Goal: Find specific page/section: Find specific page/section

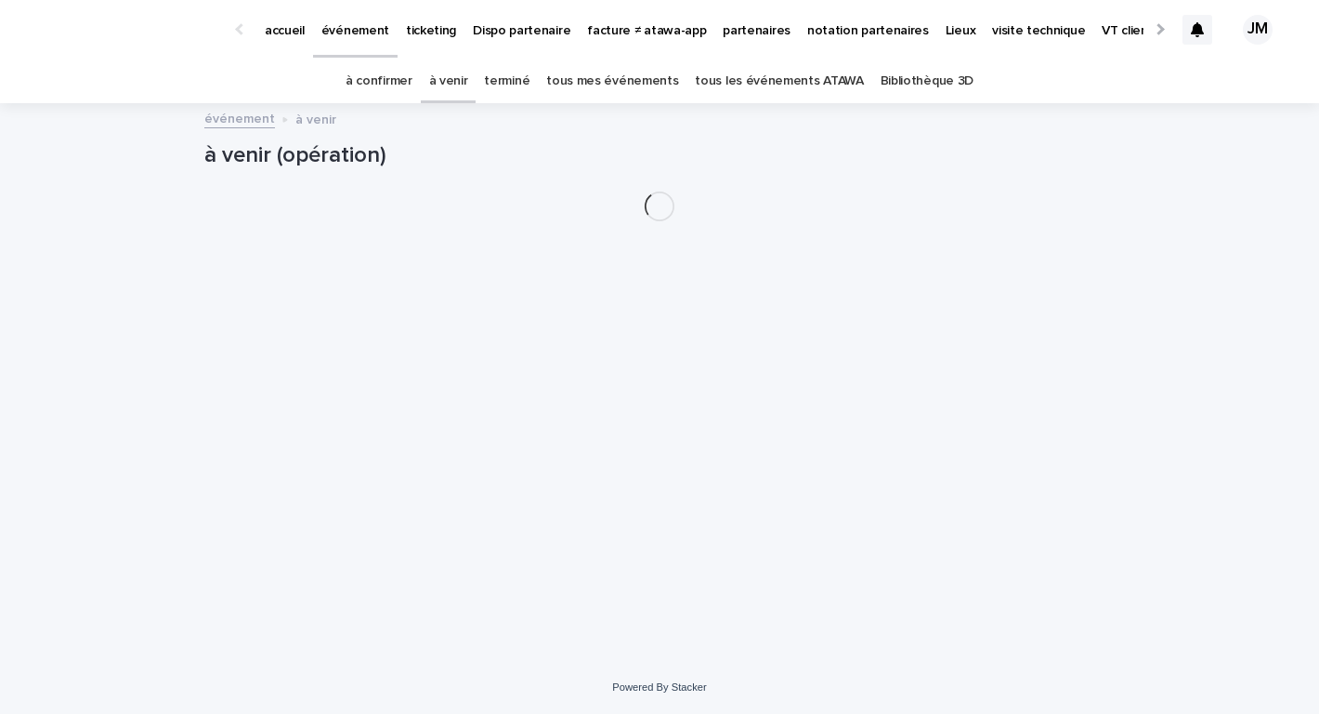
click at [741, 81] on link "tous les événements ATAWA" at bounding box center [779, 81] width 168 height 44
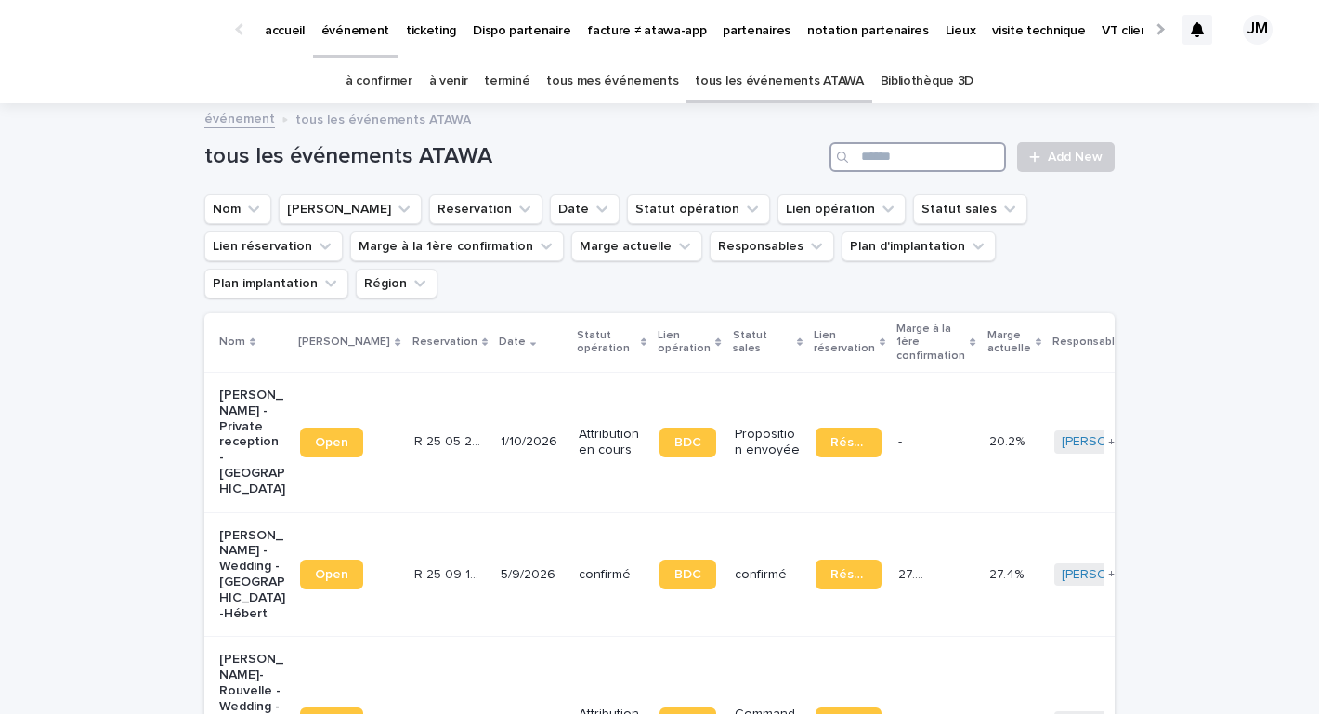
click at [922, 150] on input "Search" at bounding box center [918, 157] width 177 height 30
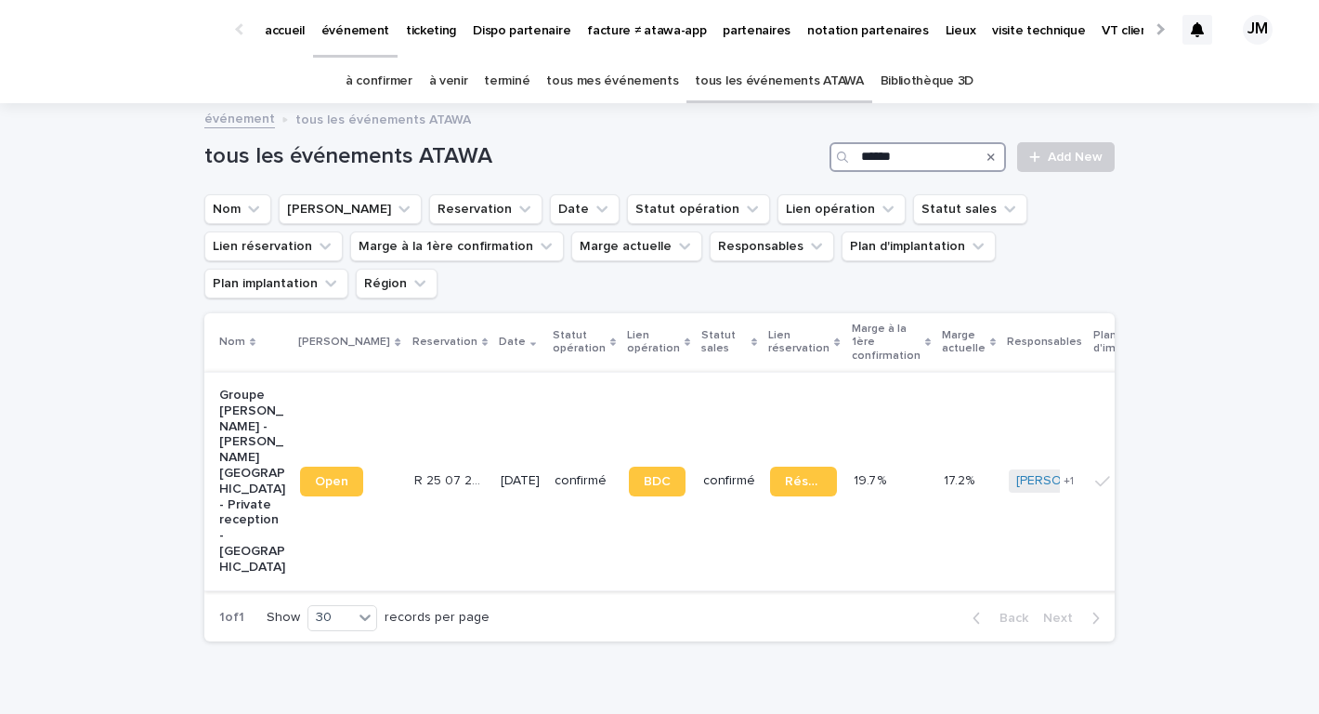
type input "******"
click at [493, 396] on td "[DATE]" at bounding box center [520, 481] width 54 height 218
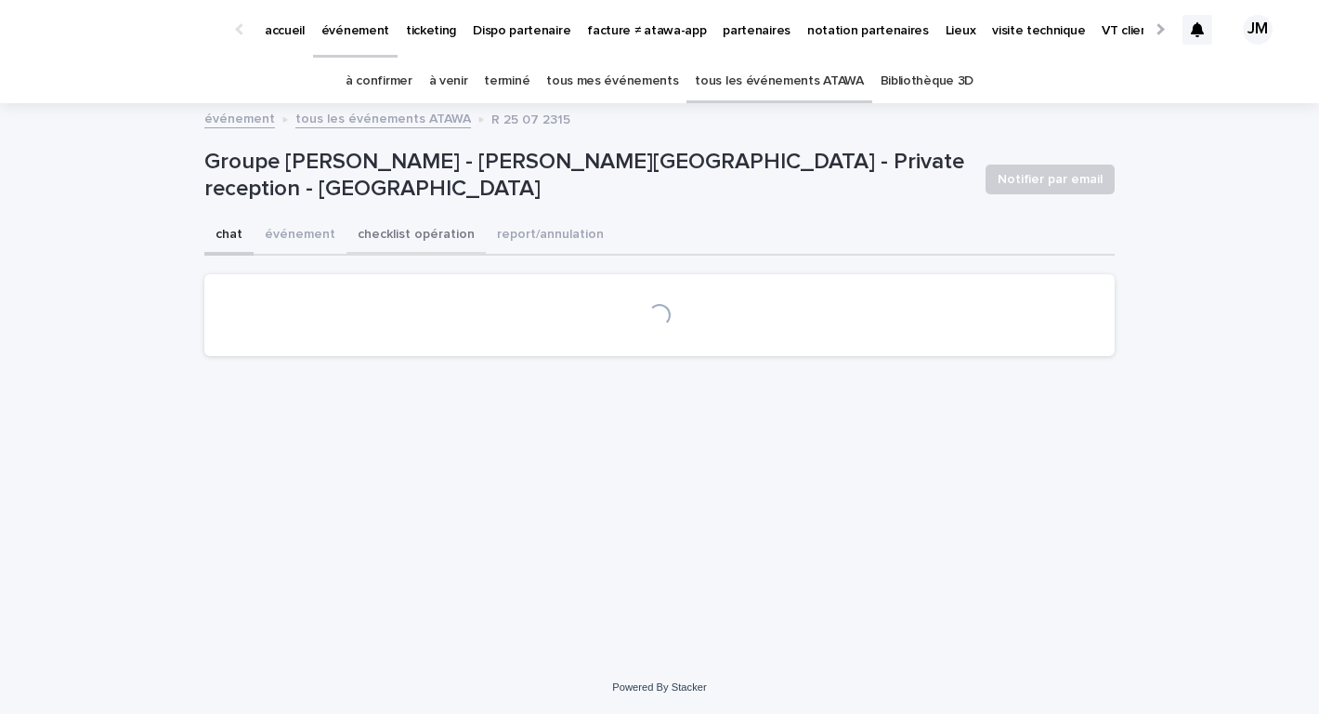
click at [387, 240] on button "checklist opération" at bounding box center [416, 235] width 139 height 39
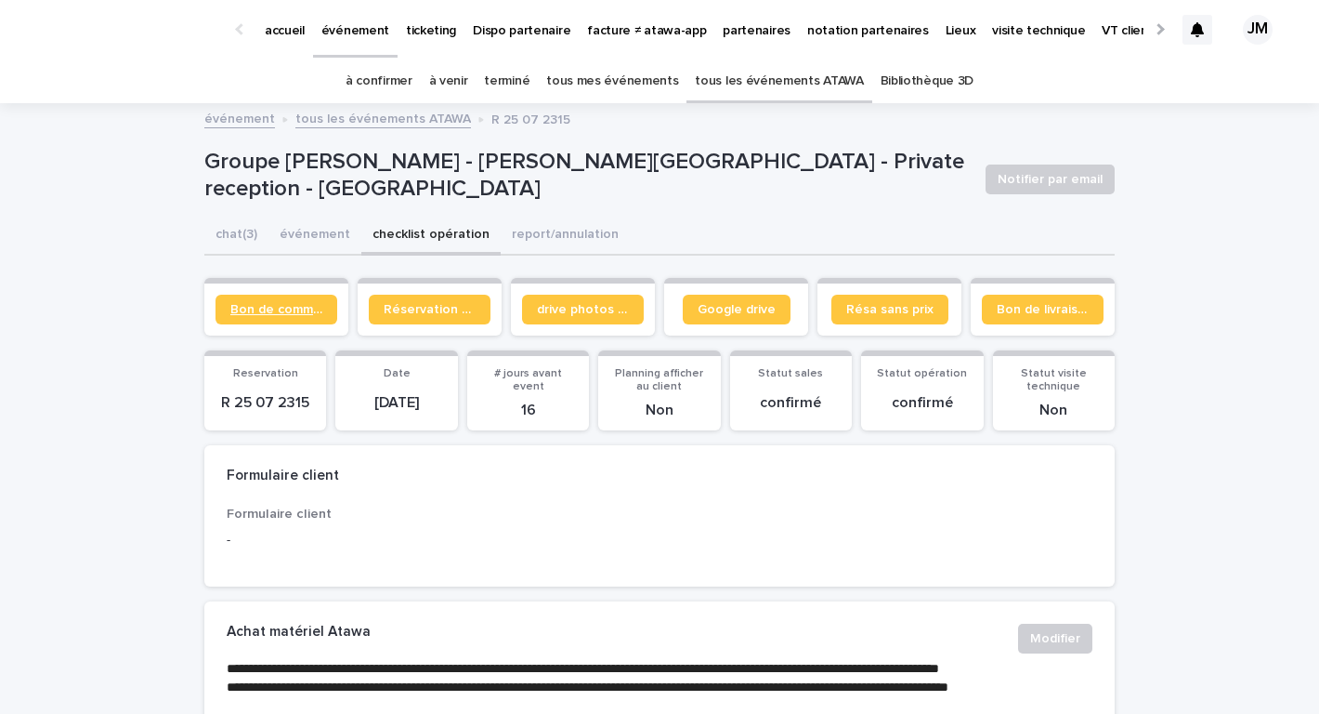
click at [271, 300] on link "Bon de commande" at bounding box center [277, 310] width 122 height 30
click at [295, 301] on link "Bon de commande" at bounding box center [277, 310] width 122 height 30
click at [768, 69] on link "tous les événements ATAWA" at bounding box center [779, 81] width 168 height 44
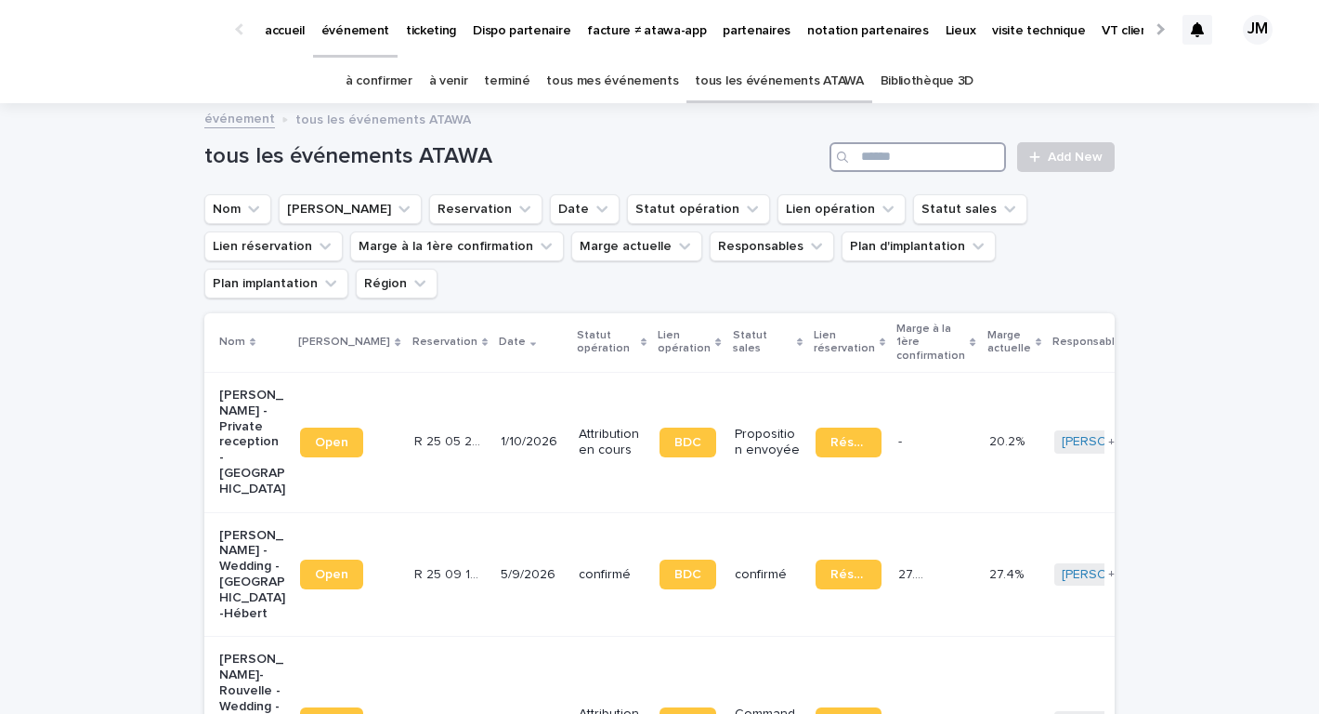
click at [908, 156] on input "Search" at bounding box center [918, 157] width 177 height 30
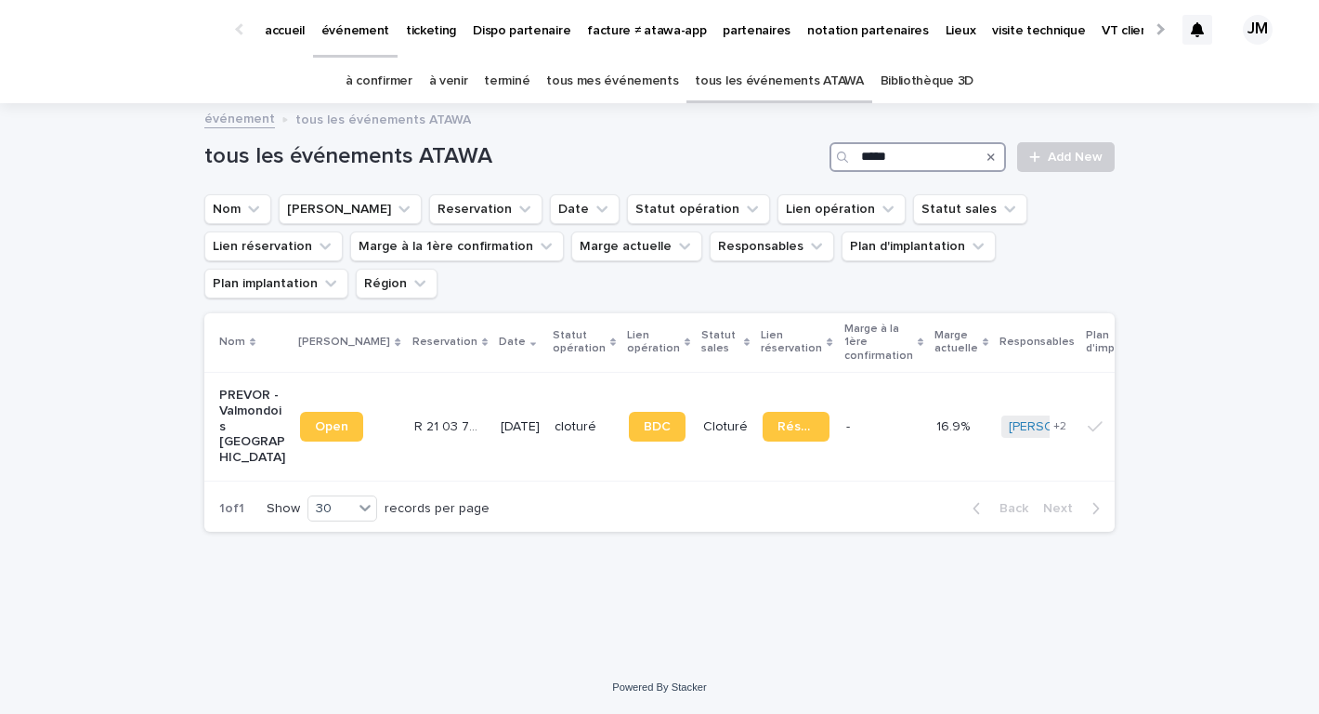
type input "*****"
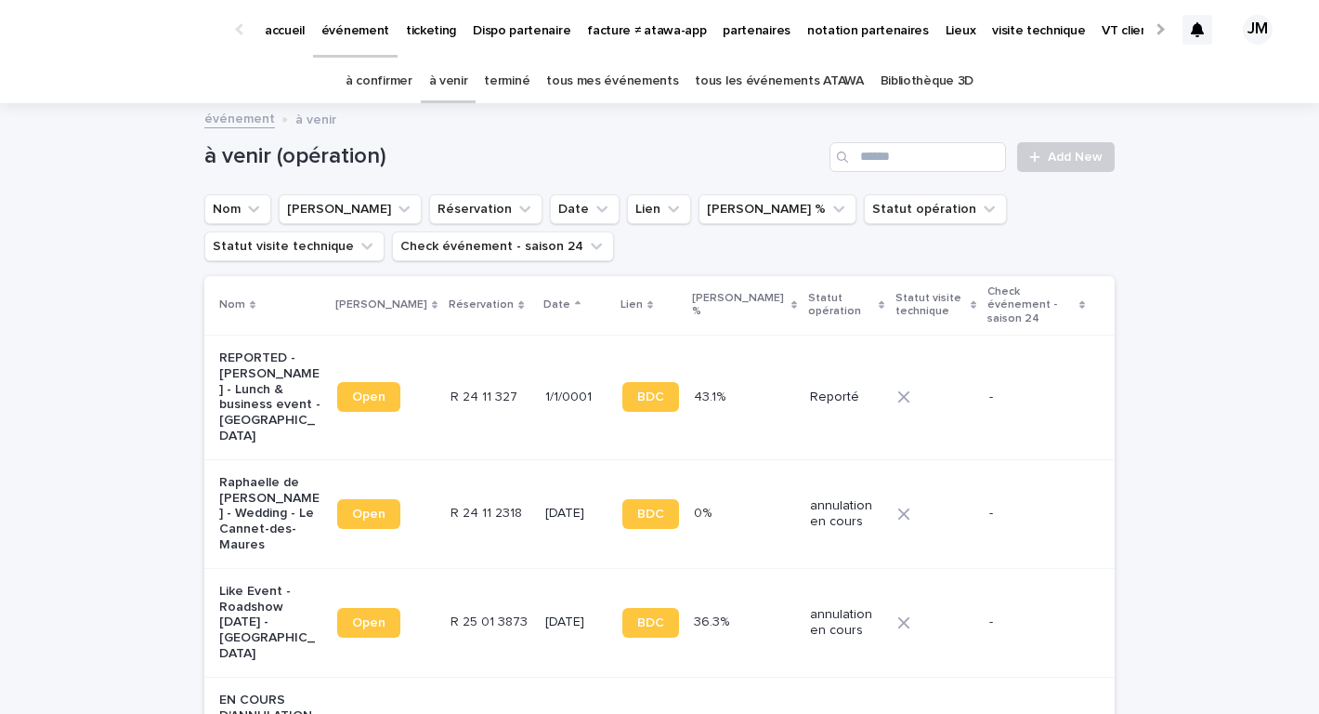
click at [736, 77] on link "tous les événements ATAWA" at bounding box center [779, 81] width 168 height 44
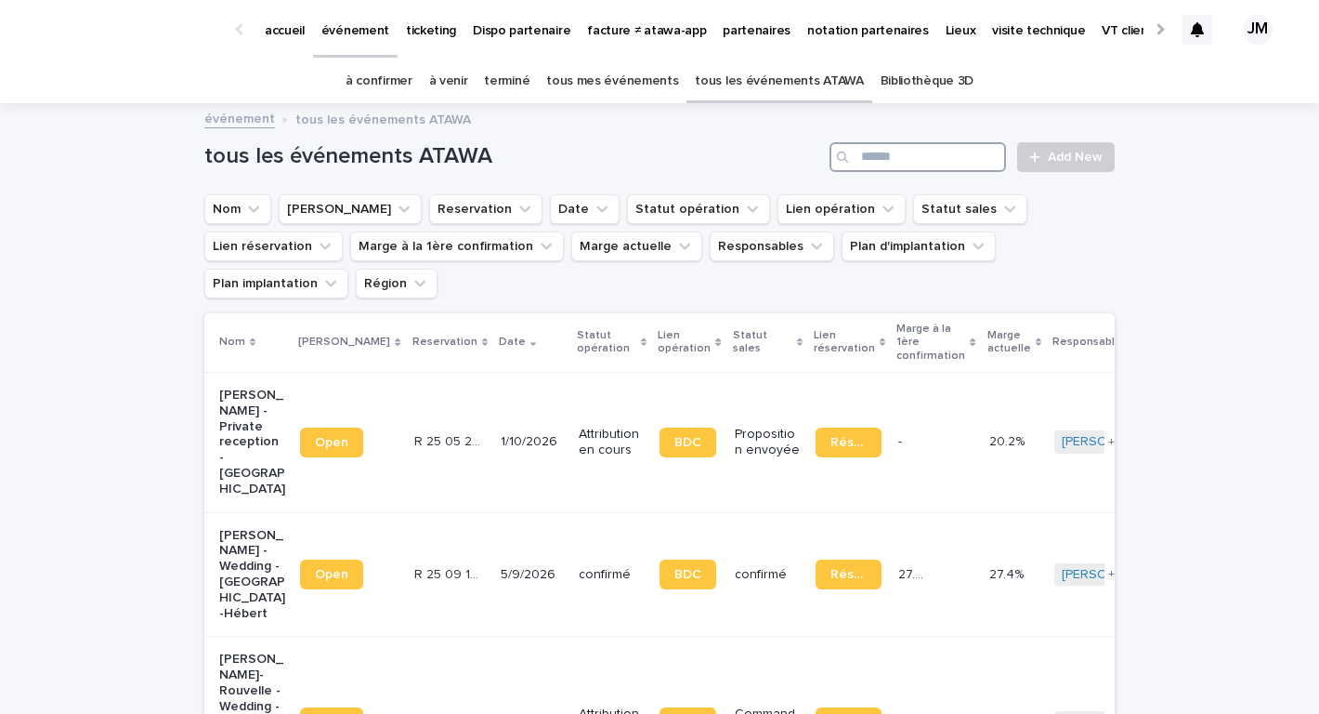
click at [959, 146] on input "Search" at bounding box center [918, 157] width 177 height 30
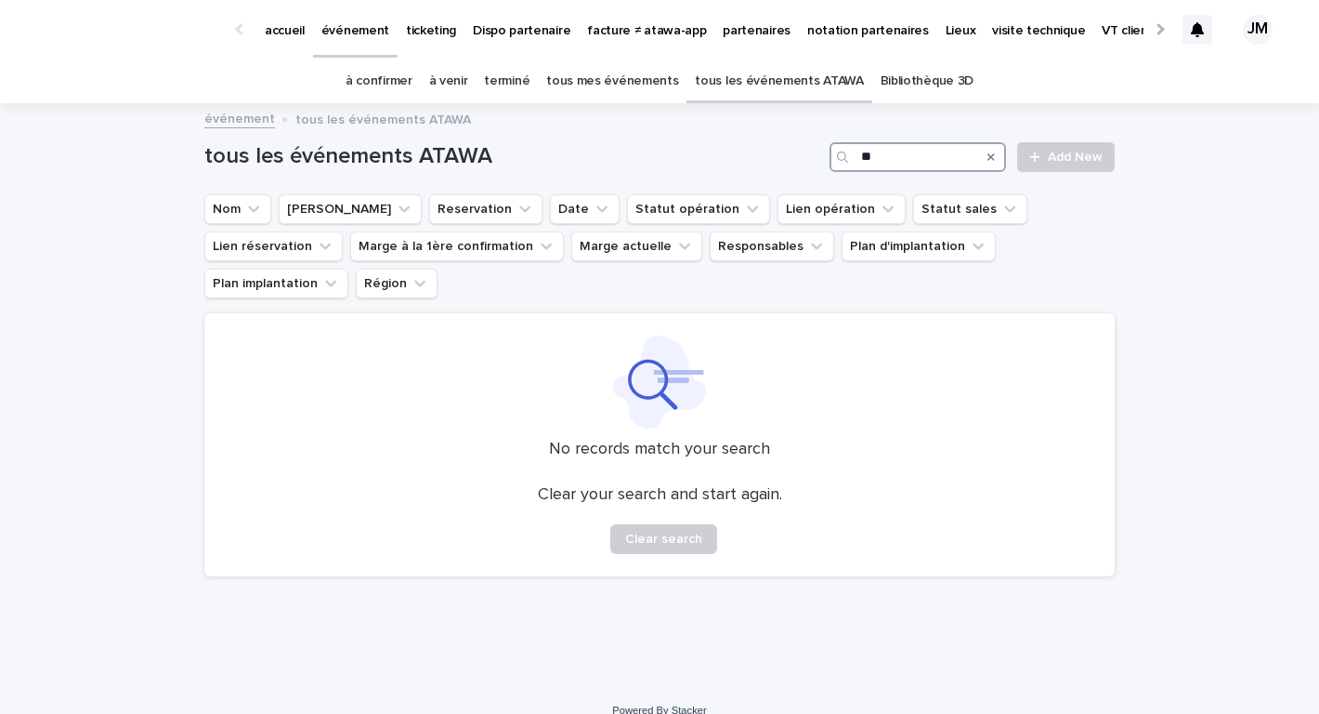
type input "*"
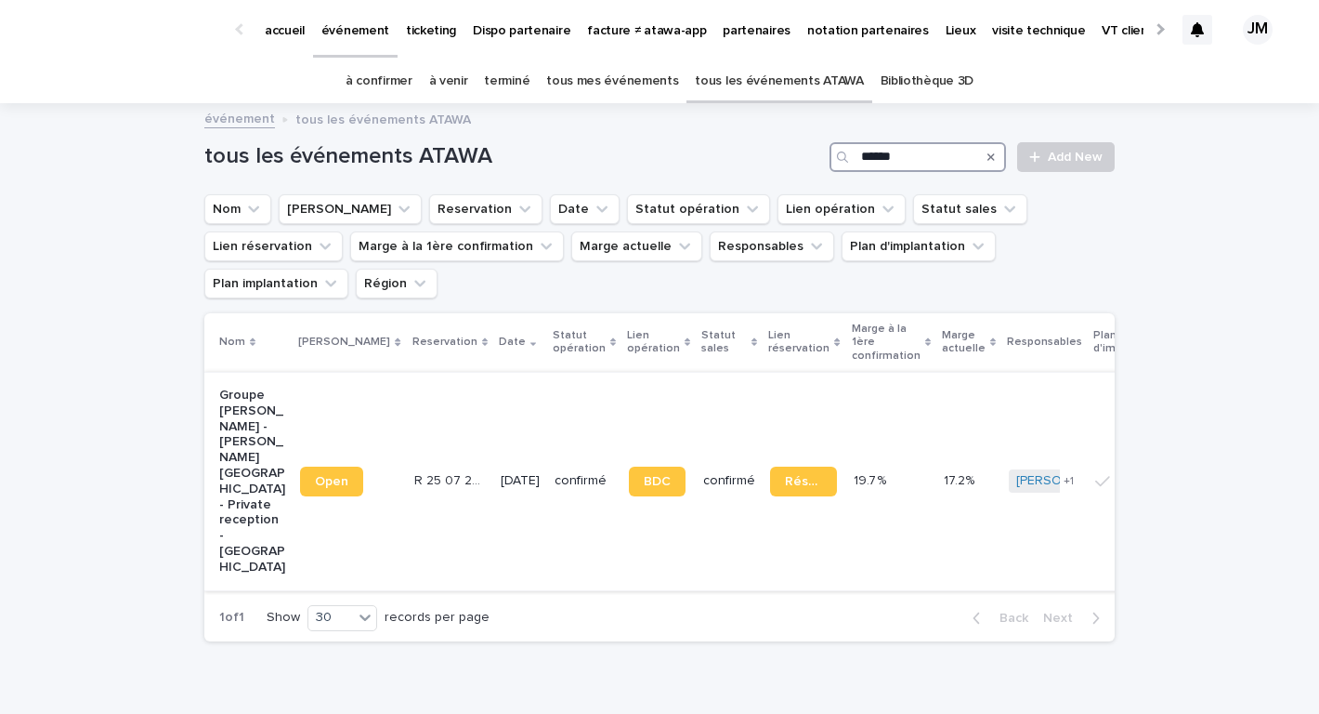
type input "******"
click at [501, 473] on p "[DATE]" at bounding box center [520, 481] width 39 height 16
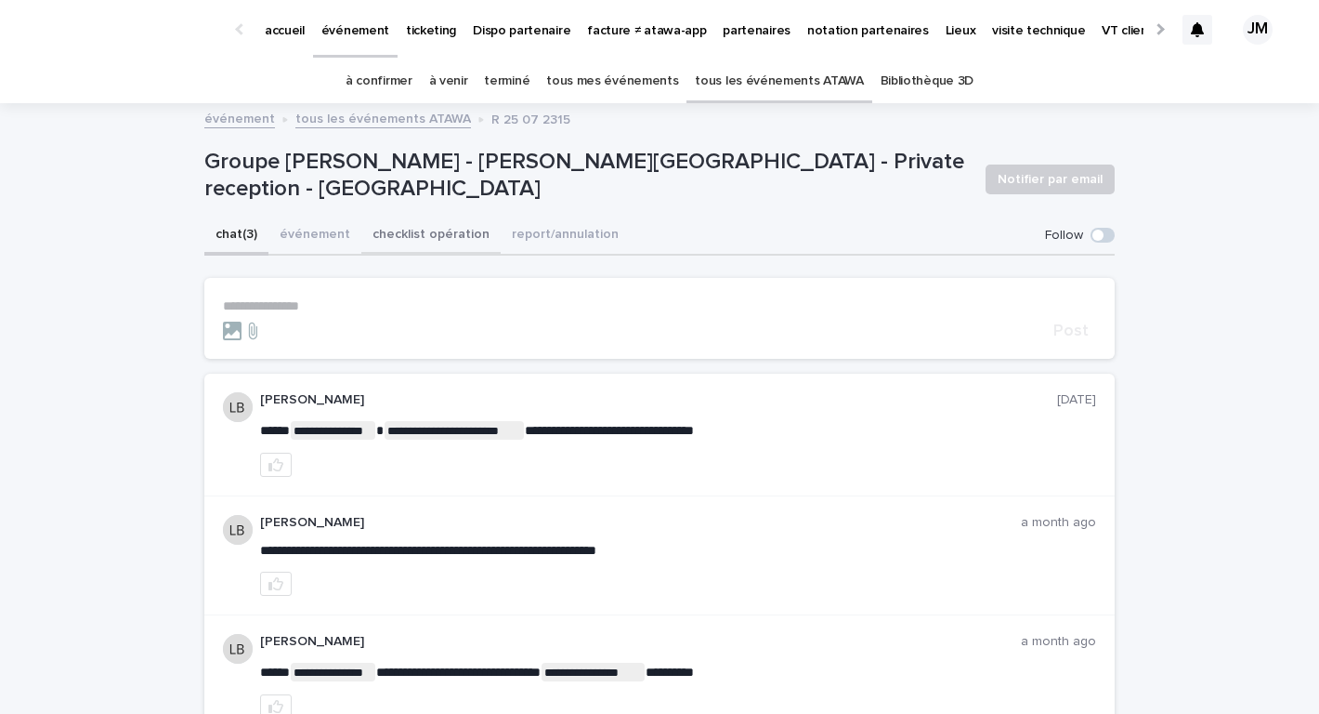
click at [418, 228] on button "checklist opération" at bounding box center [430, 235] width 139 height 39
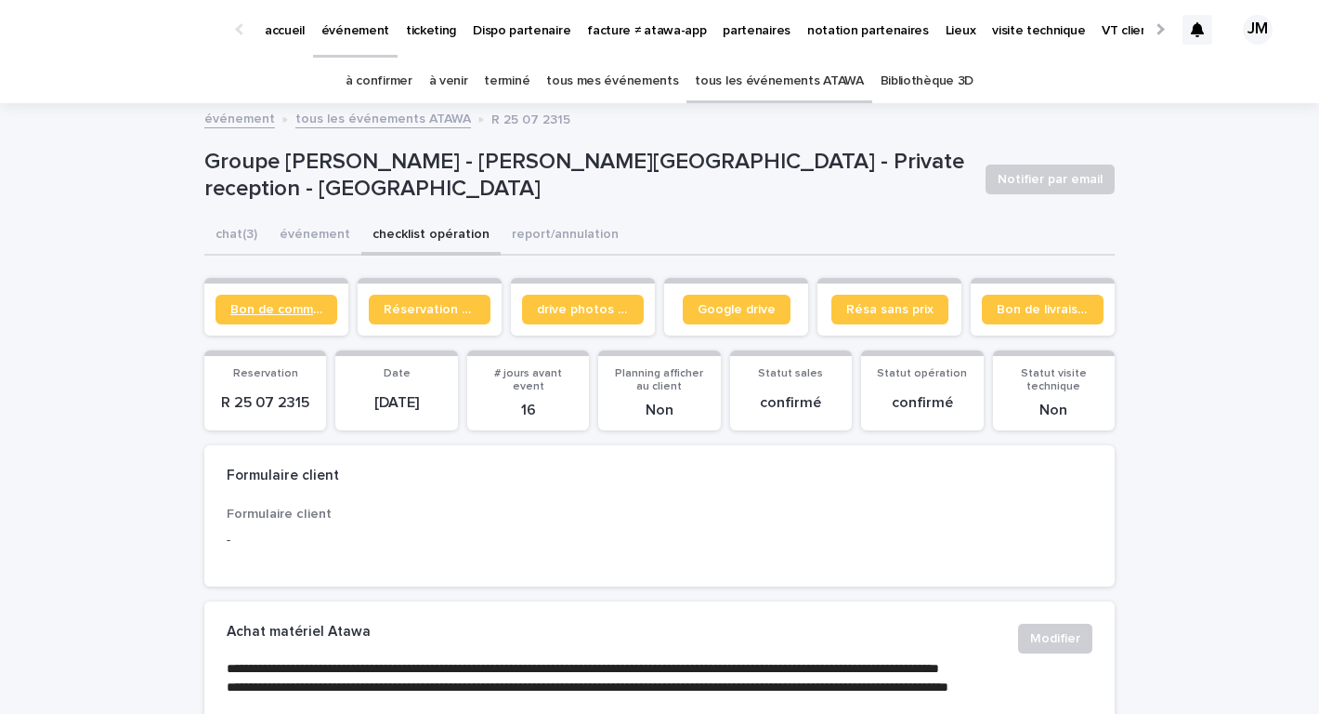
click at [256, 306] on span "Bon de commande" at bounding box center [276, 309] width 92 height 13
